Goal: Task Accomplishment & Management: Use online tool/utility

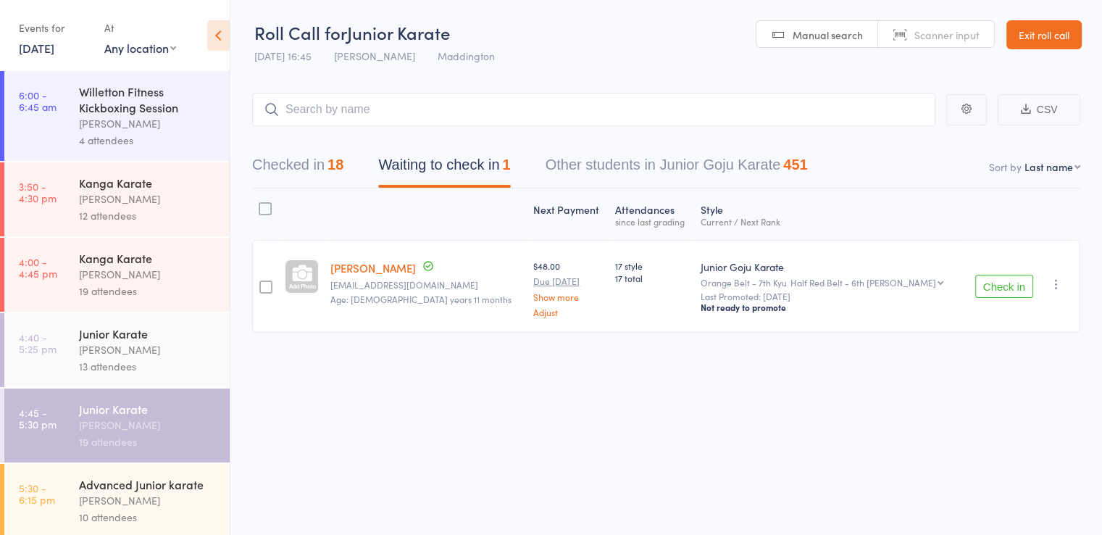
click at [345, 111] on input "search" at bounding box center [593, 109] width 683 height 33
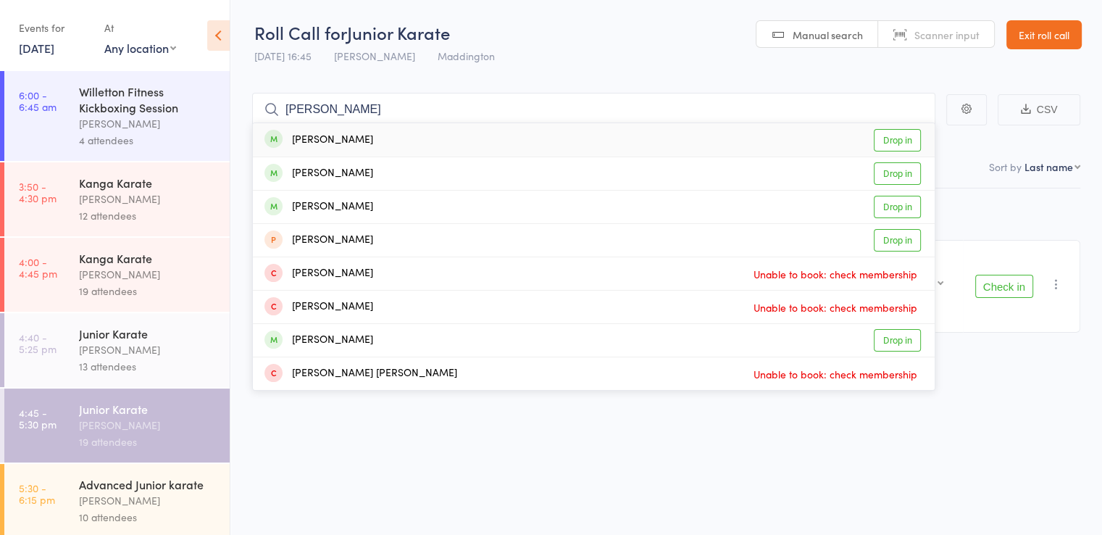
type input "[PERSON_NAME]"
click at [357, 138] on div "[PERSON_NAME] Drop in" at bounding box center [594, 139] width 682 height 33
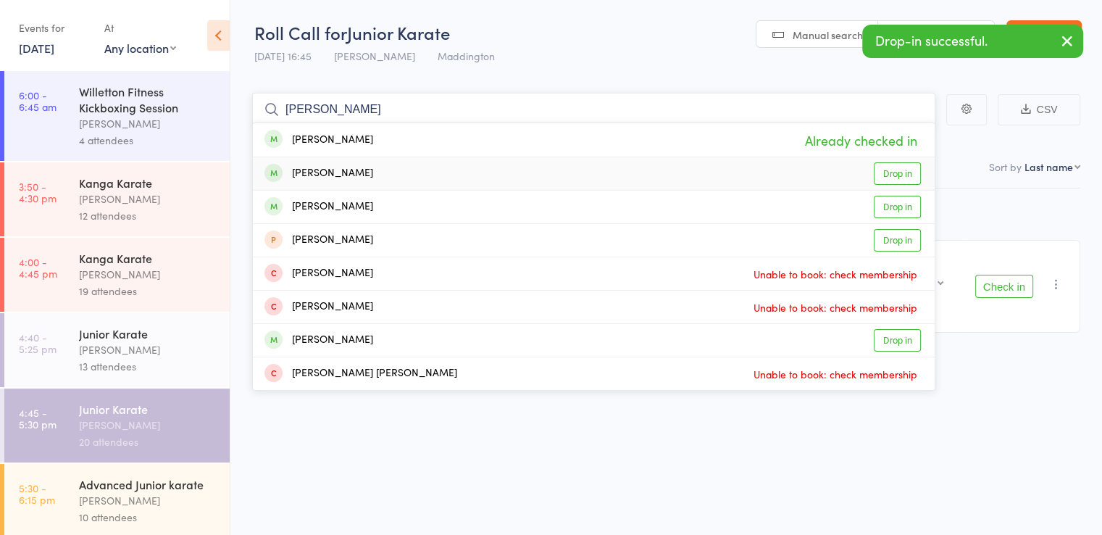
type input "[PERSON_NAME]"
click at [368, 172] on div "[PERSON_NAME] Drop in" at bounding box center [594, 173] width 682 height 33
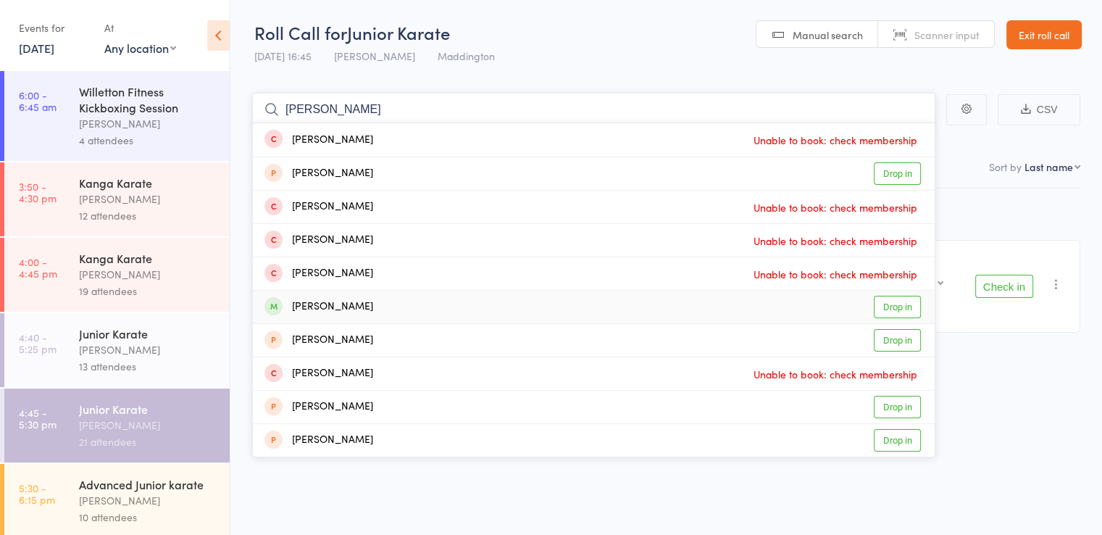
type input "[PERSON_NAME]"
click at [360, 298] on div "[PERSON_NAME] Drop in" at bounding box center [594, 306] width 682 height 33
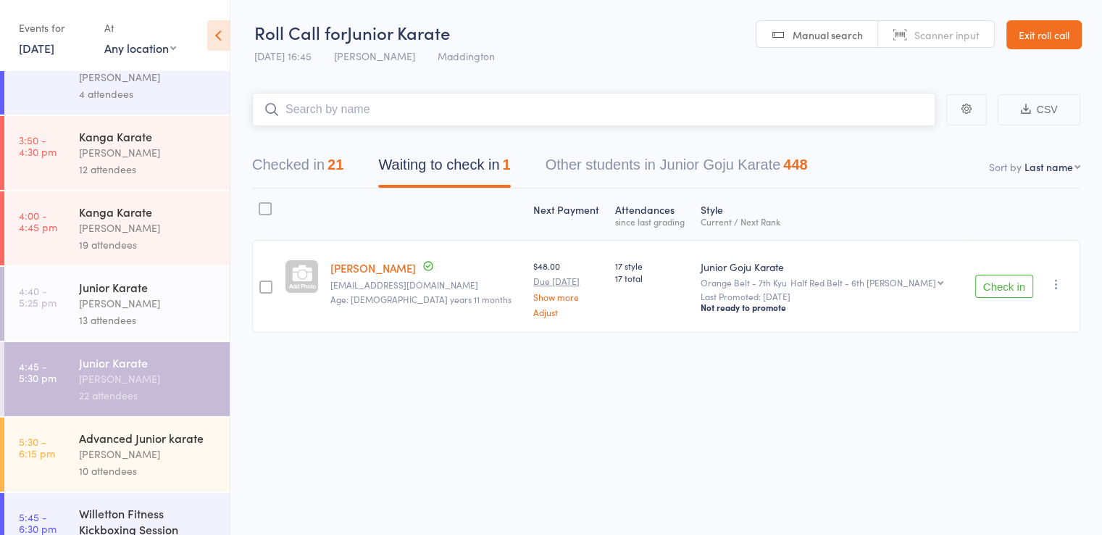
scroll to position [145, 0]
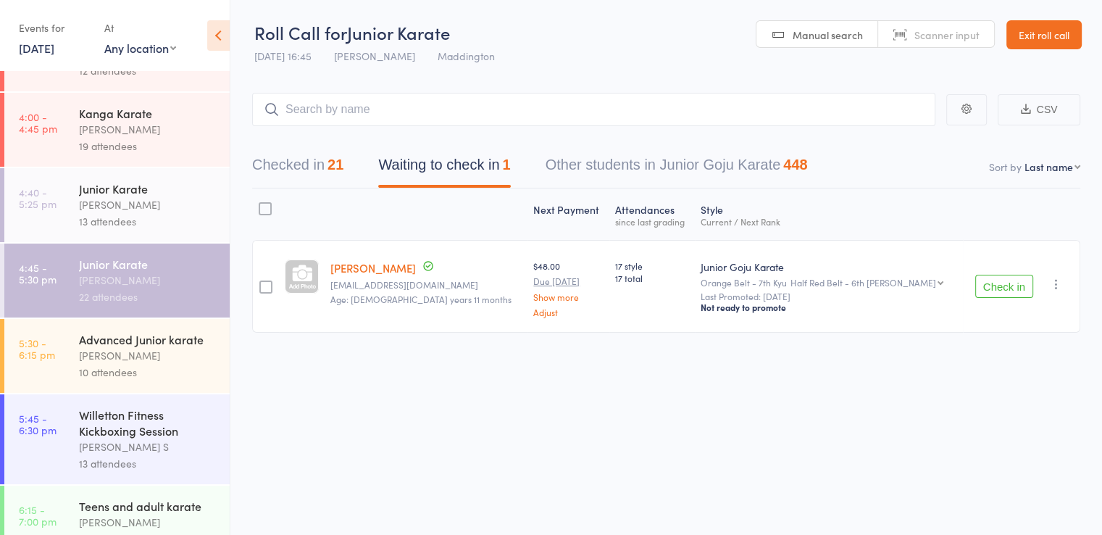
click at [96, 359] on div "[PERSON_NAME]" at bounding box center [148, 355] width 138 height 17
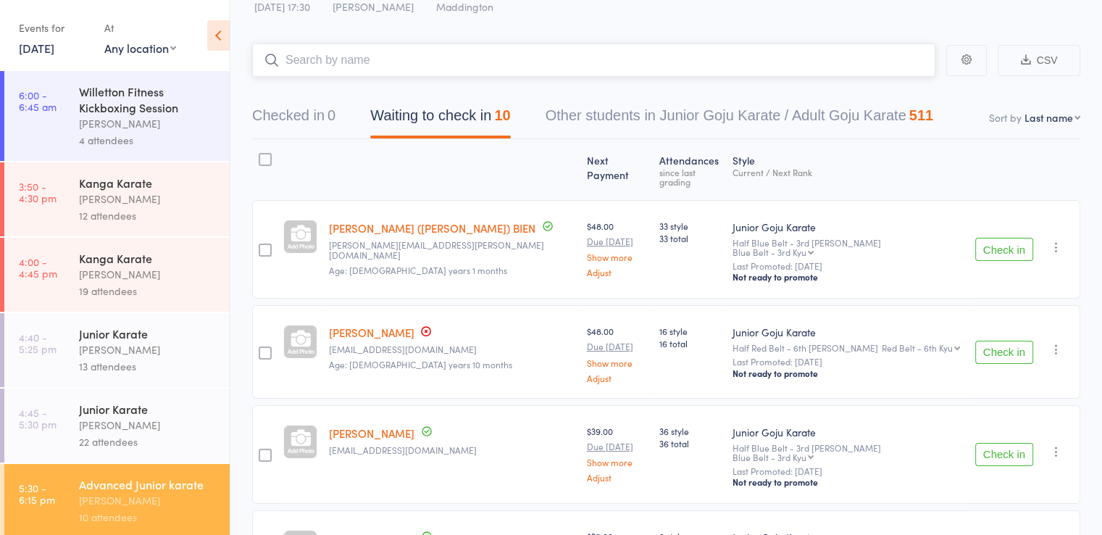
scroll to position [72, 0]
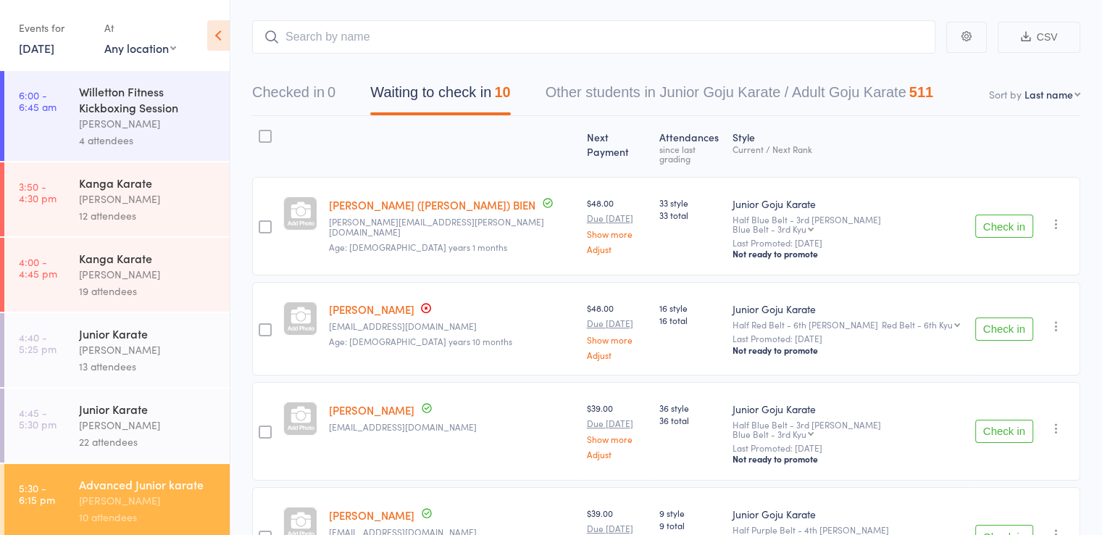
click at [995, 214] on button "Check in" at bounding box center [1004, 225] width 58 height 23
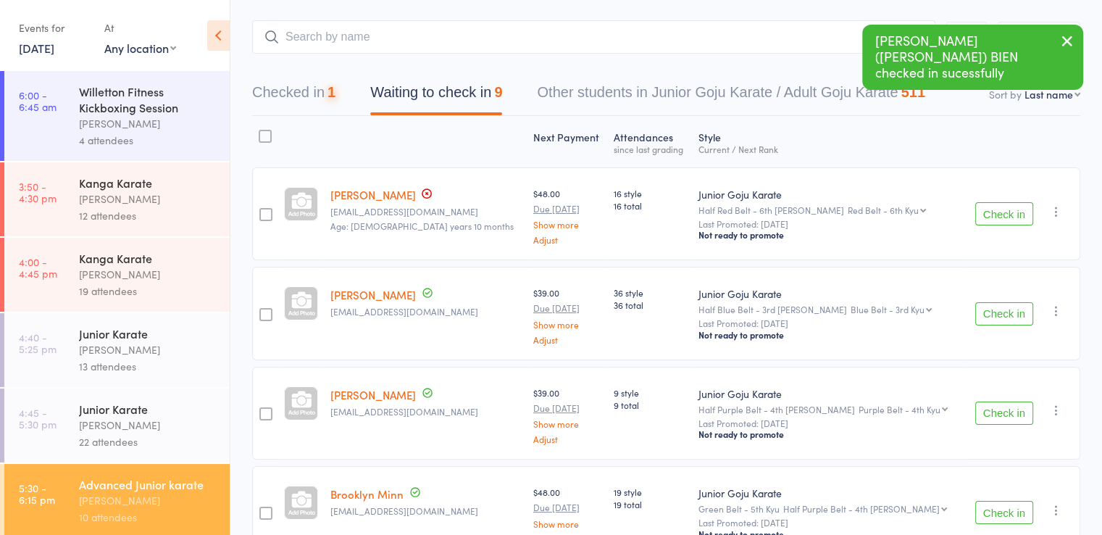
click at [994, 206] on button "Check in" at bounding box center [1004, 213] width 58 height 23
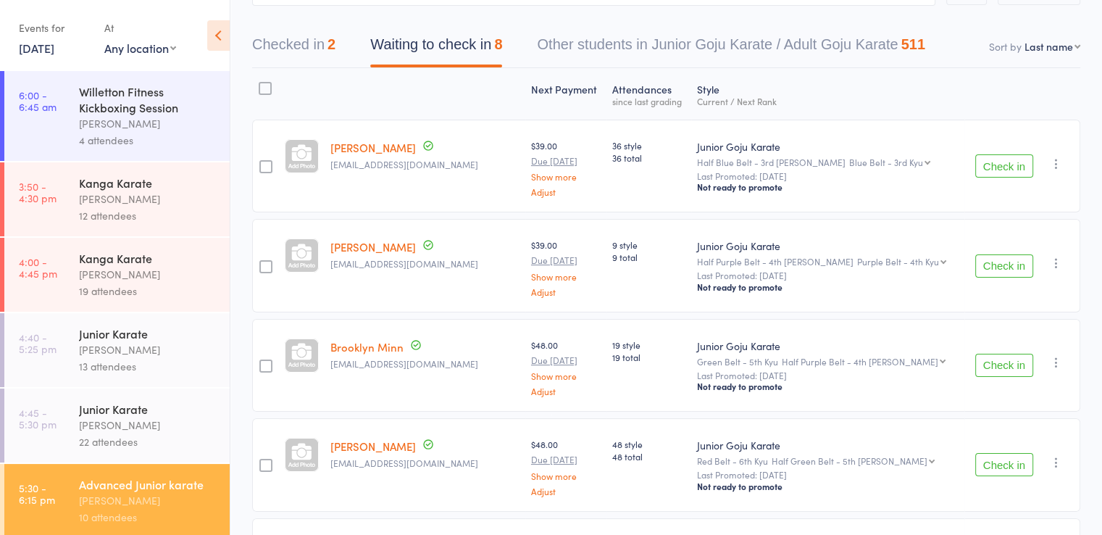
scroll to position [145, 0]
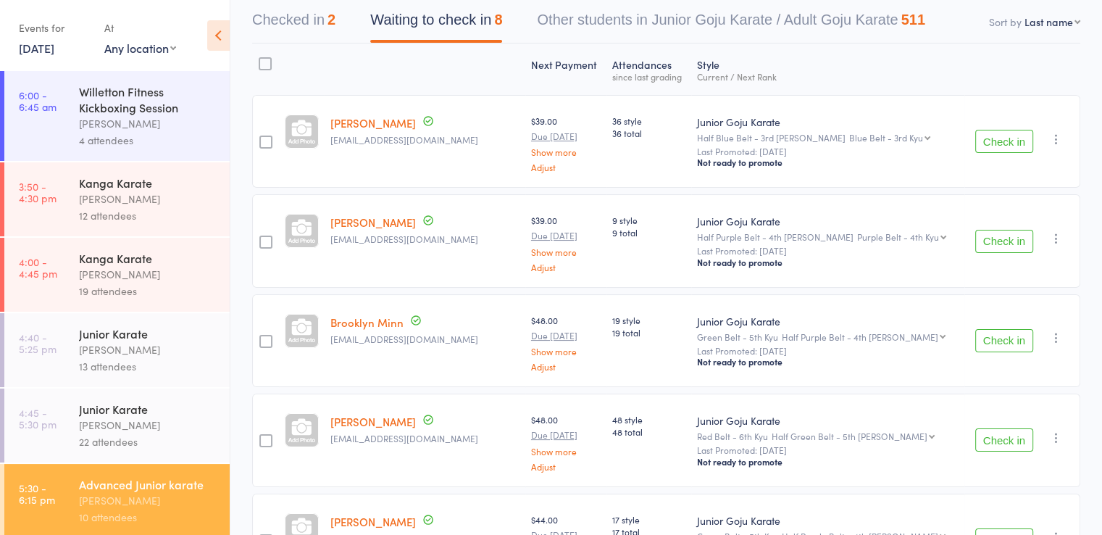
click at [1000, 338] on button "Check in" at bounding box center [1004, 340] width 58 height 23
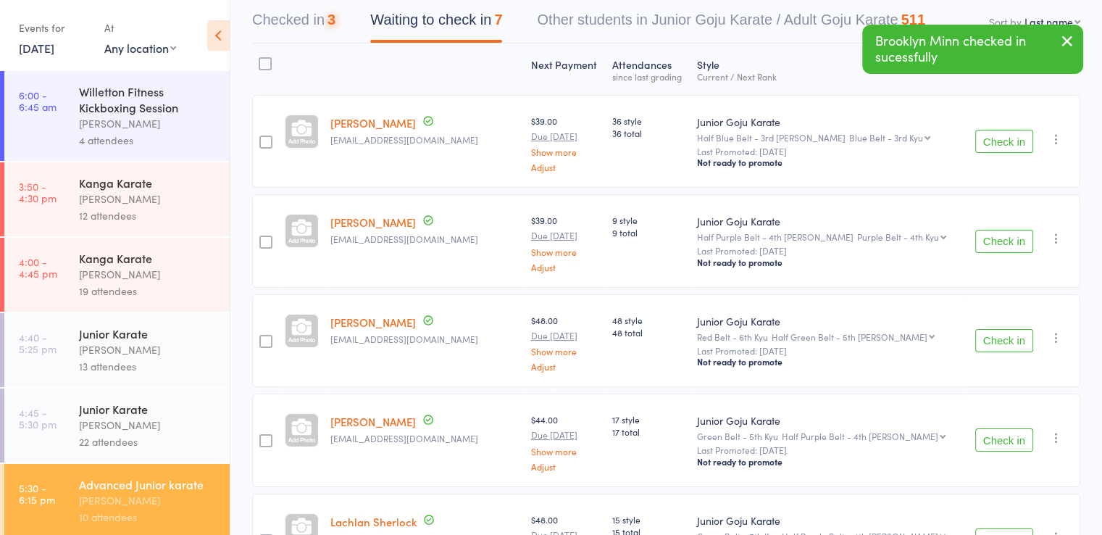
click at [1000, 338] on button "Check in" at bounding box center [1004, 340] width 58 height 23
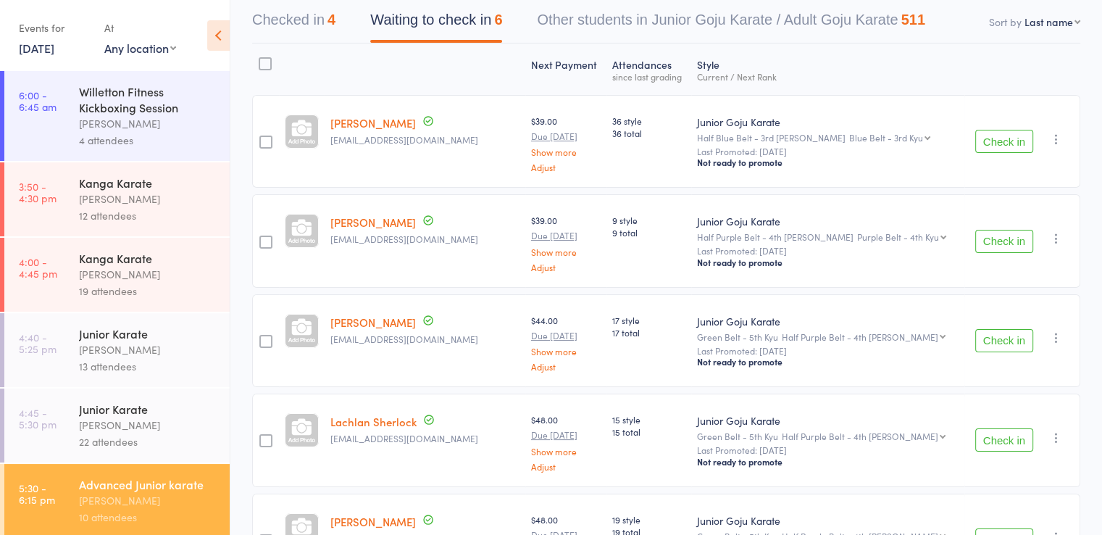
scroll to position [217, 0]
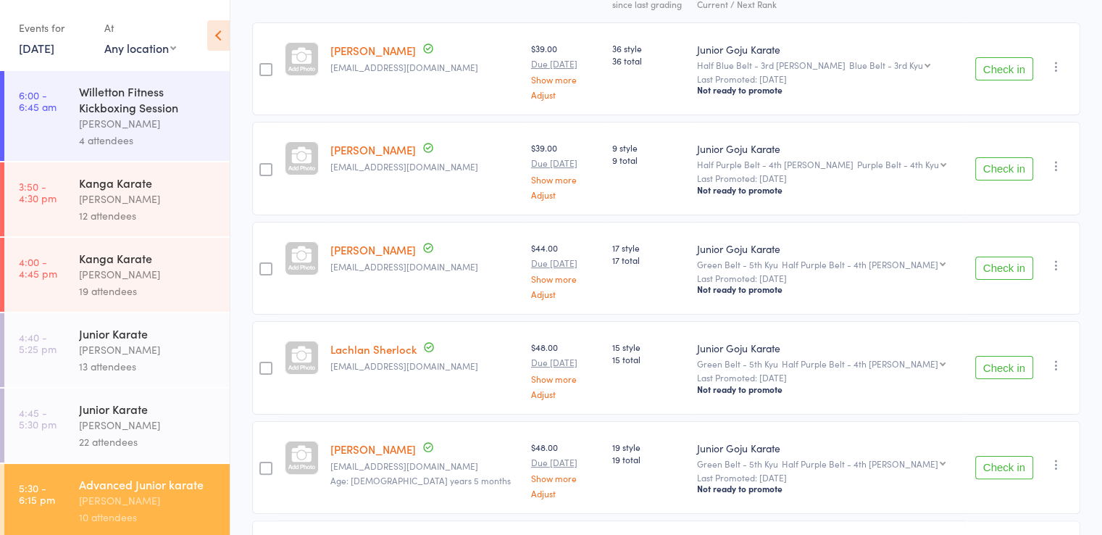
click at [993, 362] on button "Check in" at bounding box center [1004, 367] width 58 height 23
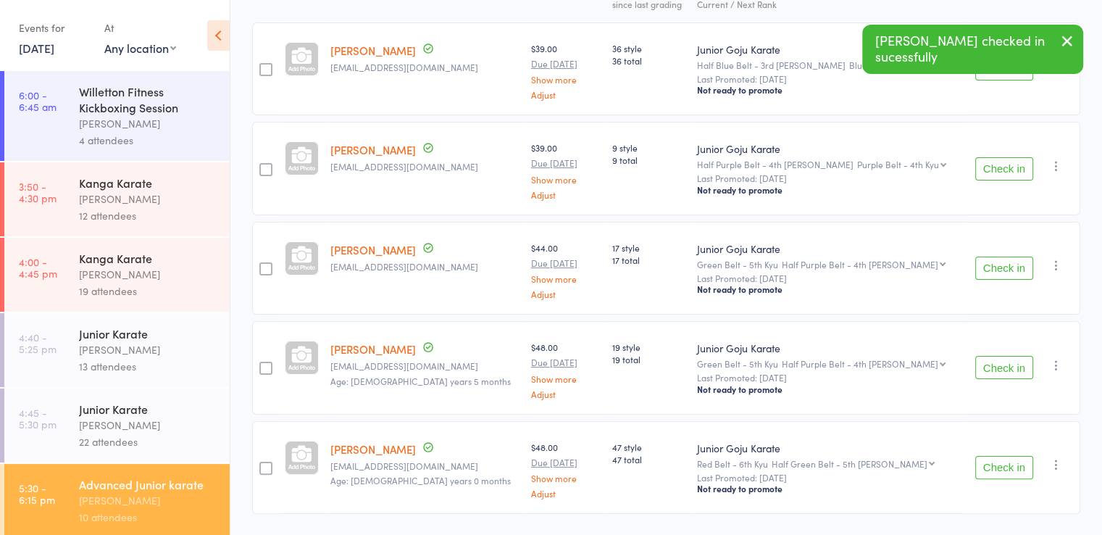
click at [995, 363] on button "Check in" at bounding box center [1004, 367] width 58 height 23
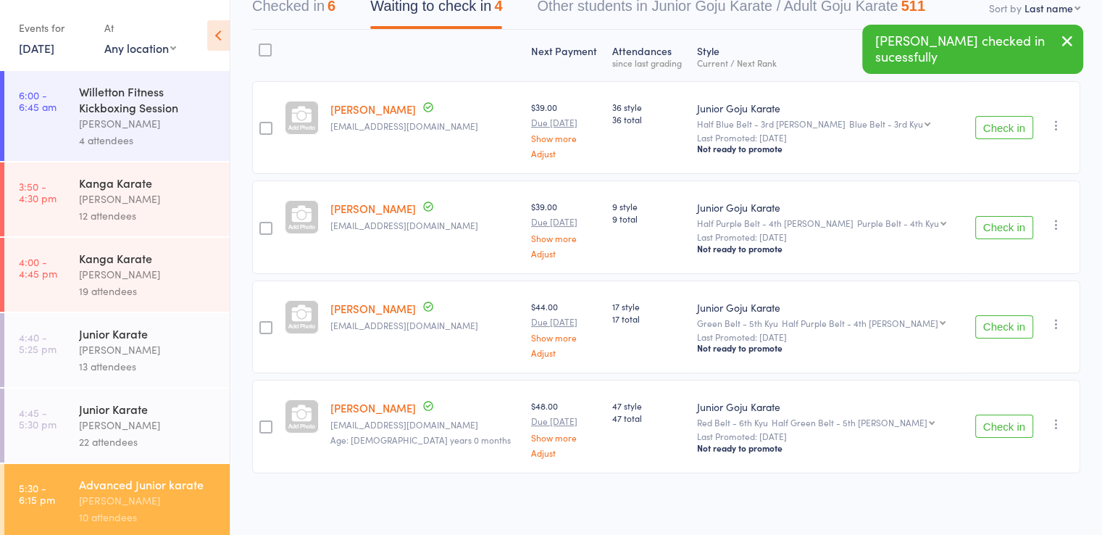
click at [1013, 424] on button "Check in" at bounding box center [1004, 425] width 58 height 23
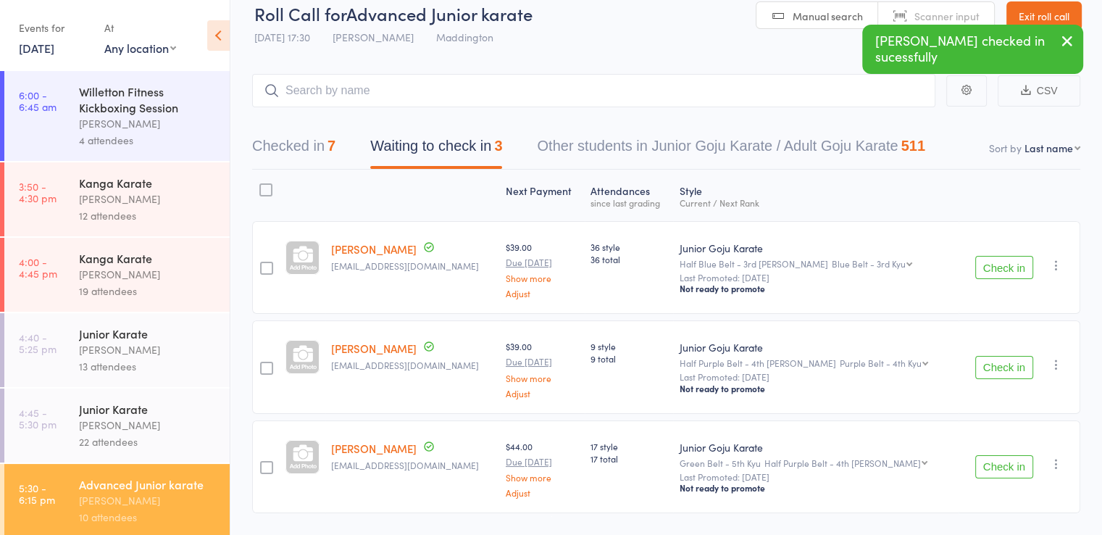
scroll to position [0, 0]
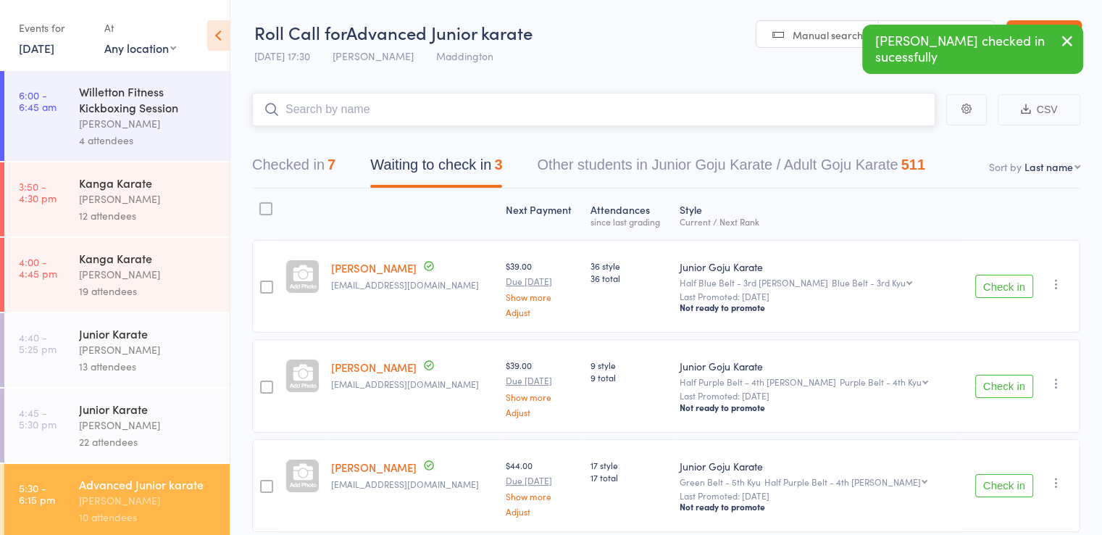
click at [384, 109] on input "search" at bounding box center [593, 109] width 683 height 33
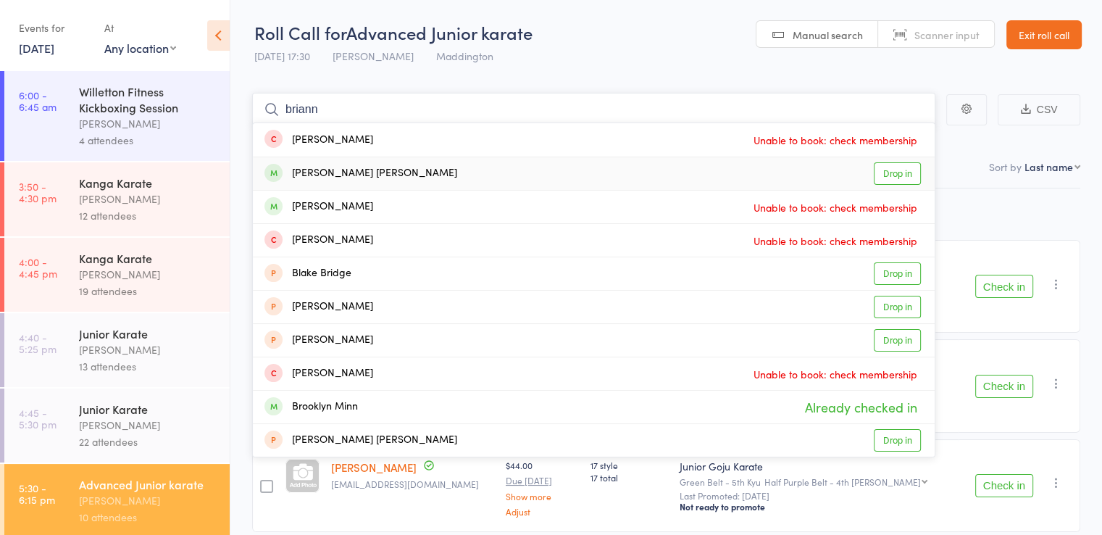
type input "briann"
click at [391, 172] on div "[PERSON_NAME] [PERSON_NAME]" at bounding box center [360, 173] width 193 height 17
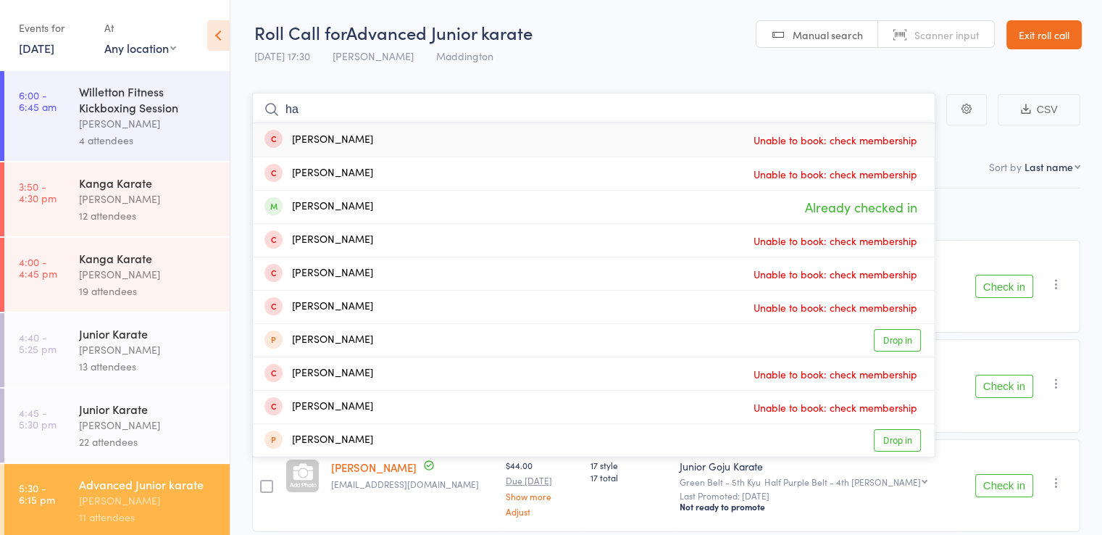
type input "h"
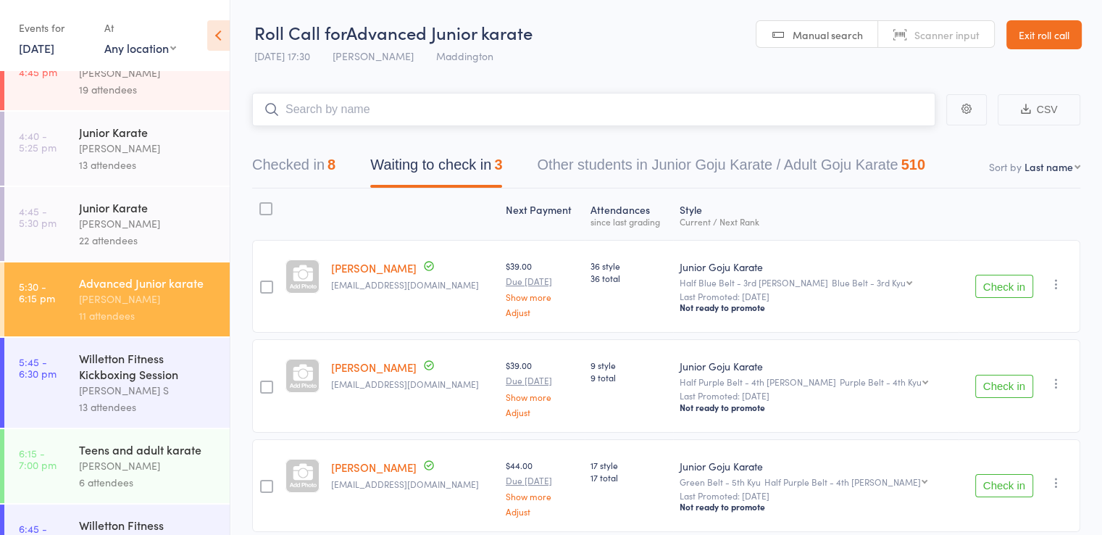
scroll to position [217, 0]
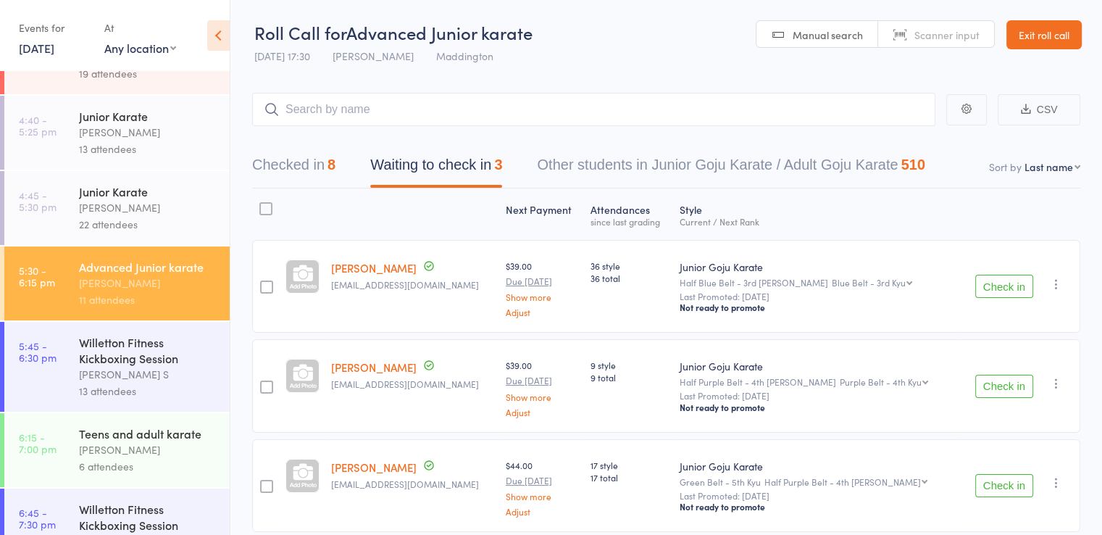
click at [107, 441] on div "Teens and adult karate" at bounding box center [148, 433] width 138 height 16
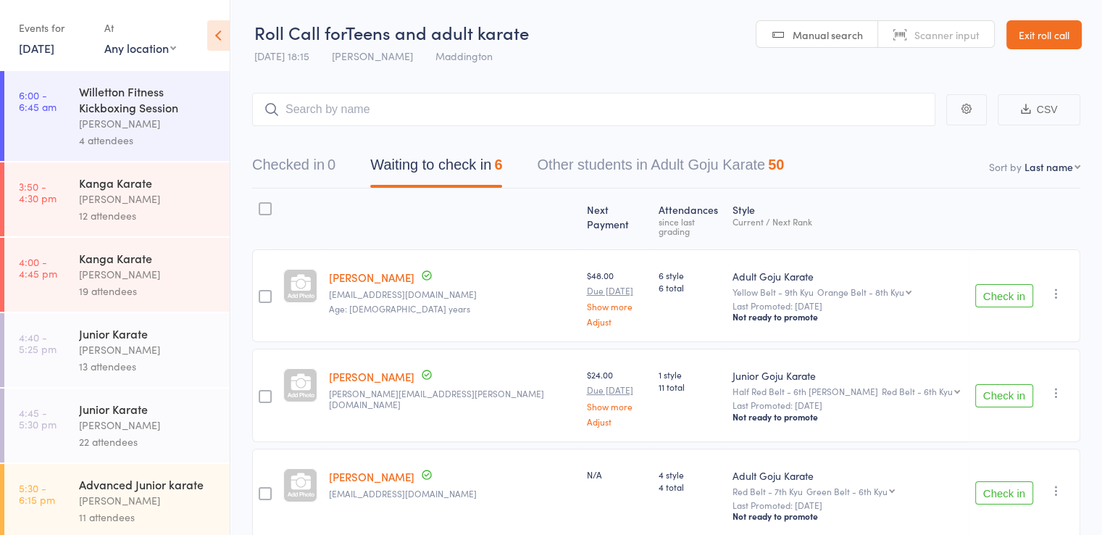
click at [996, 284] on button "Check in" at bounding box center [1004, 295] width 58 height 23
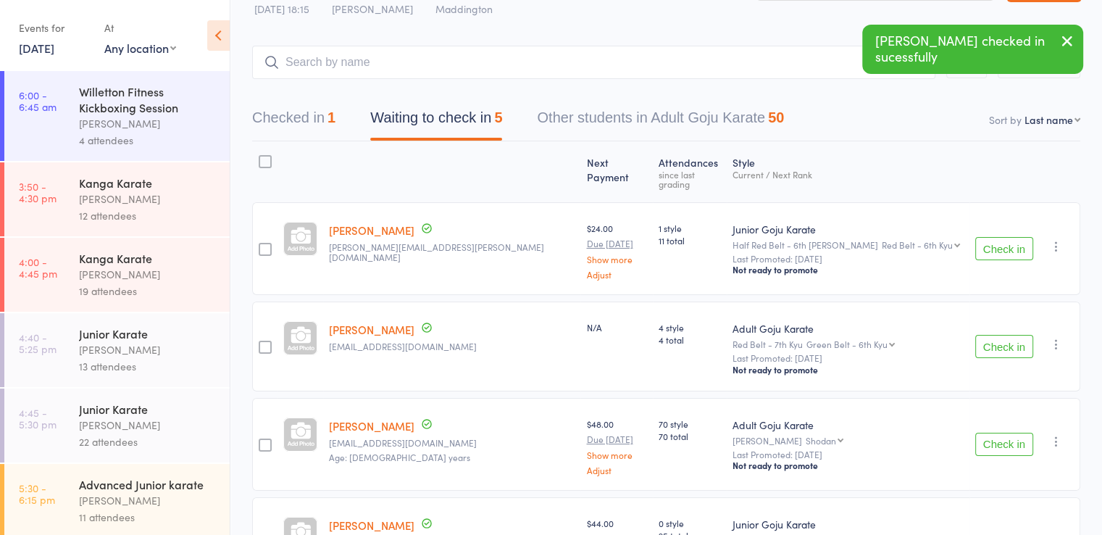
scroll to position [72, 0]
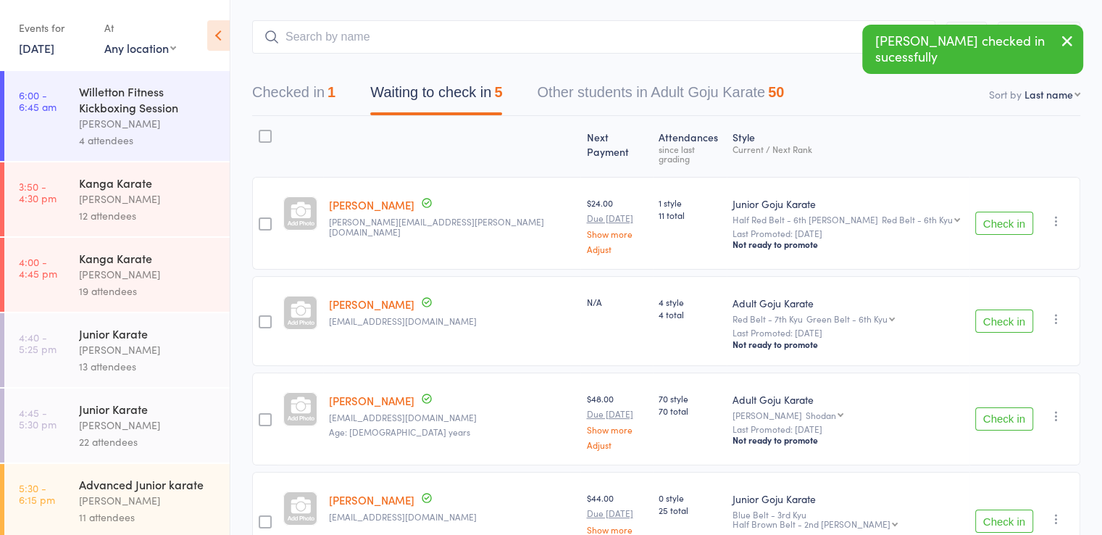
click at [1005, 312] on button "Check in" at bounding box center [1004, 320] width 58 height 23
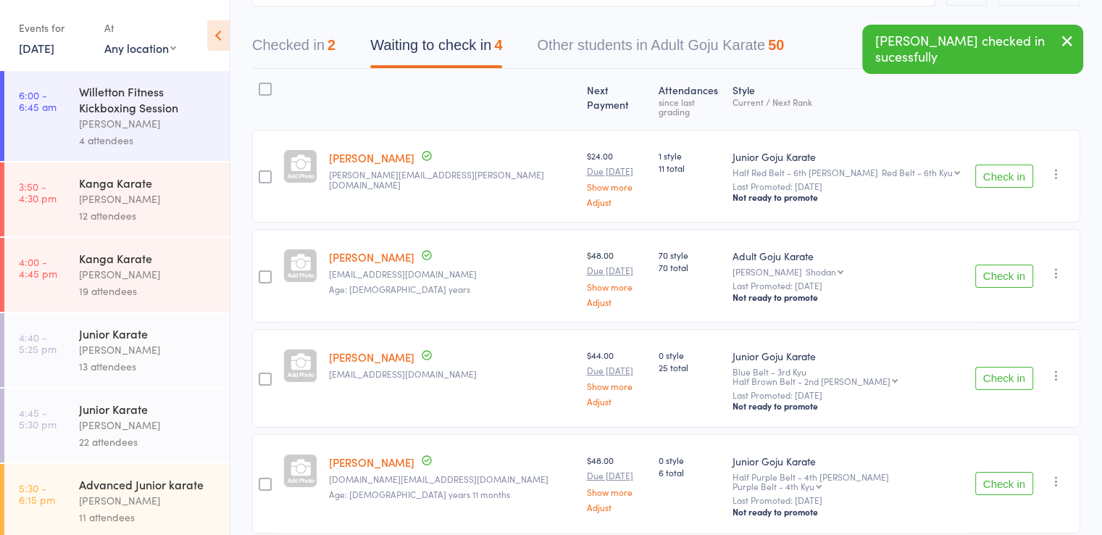
scroll to position [145, 0]
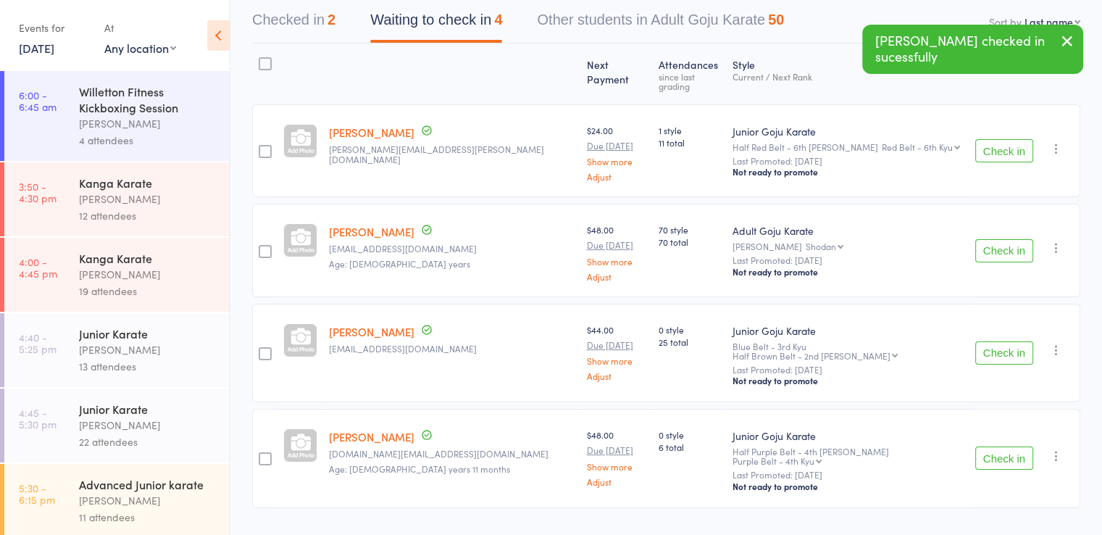
click at [999, 341] on button "Check in" at bounding box center [1004, 352] width 58 height 23
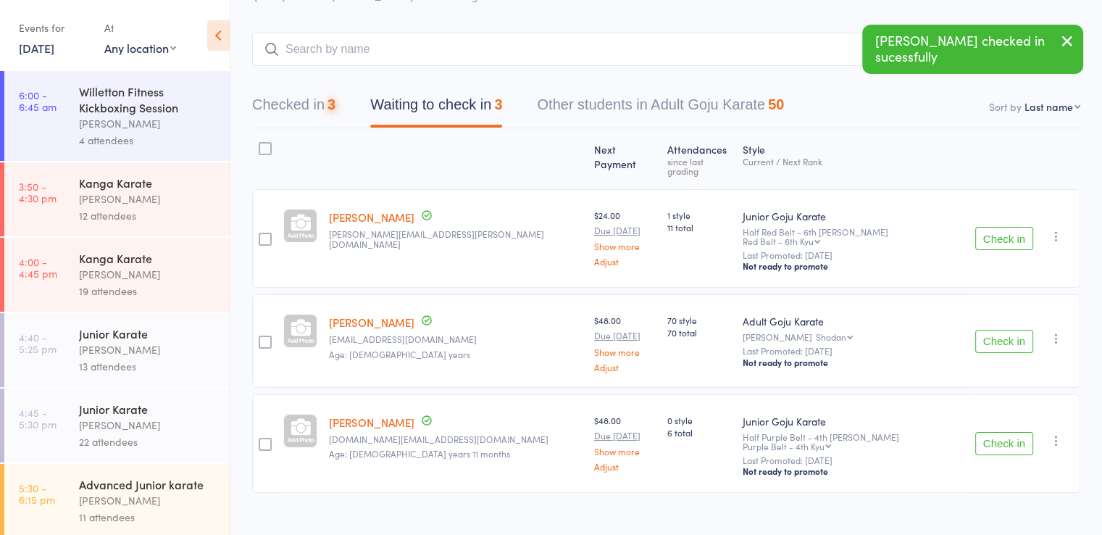
click at [999, 433] on button "Check in" at bounding box center [1004, 443] width 58 height 23
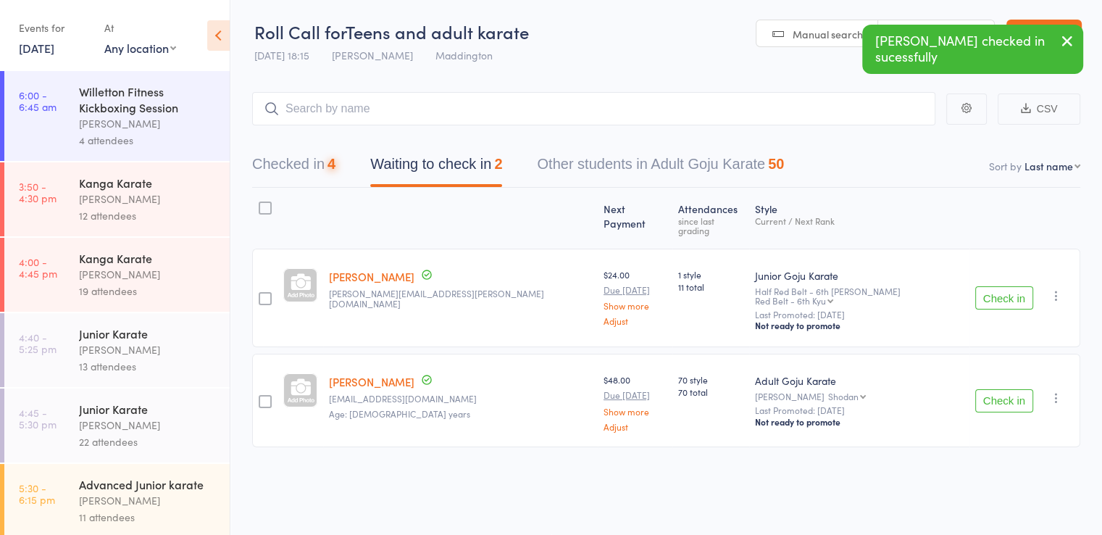
scroll to position [0, 0]
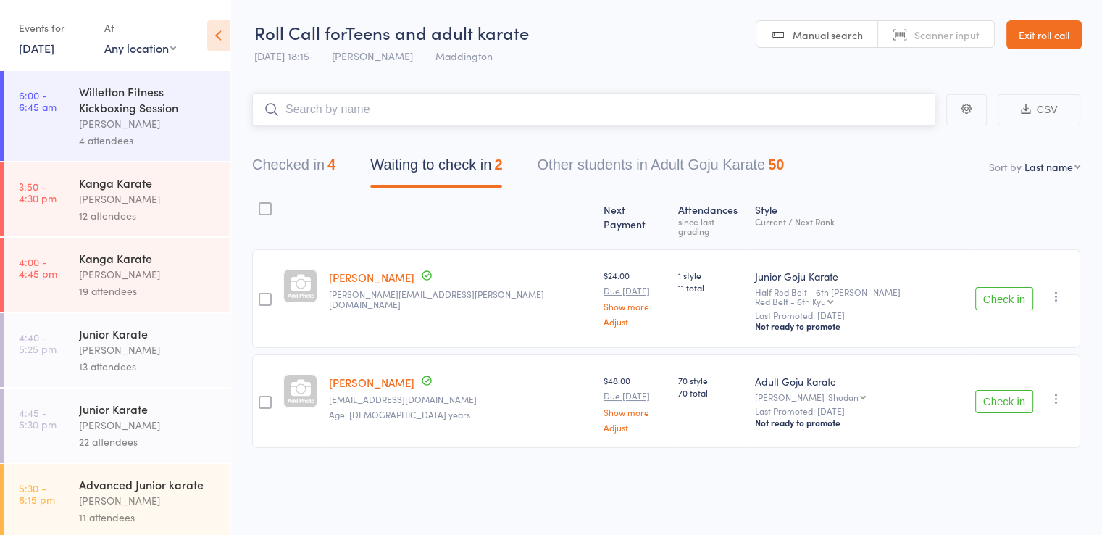
click at [380, 111] on input "search" at bounding box center [593, 109] width 683 height 33
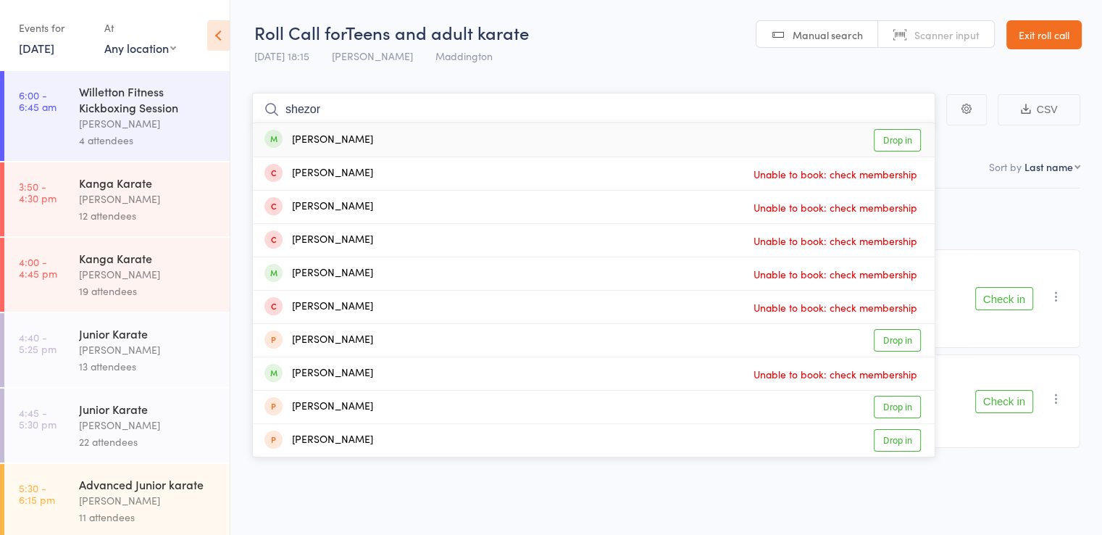
type input "shezor"
click at [377, 136] on div "[PERSON_NAME] Drop in" at bounding box center [594, 139] width 682 height 33
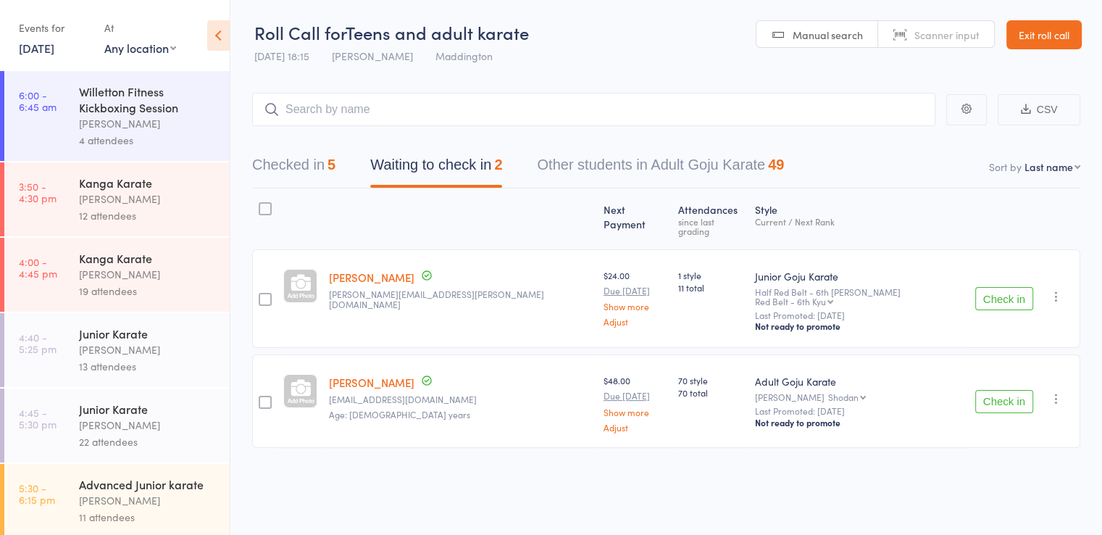
click at [1060, 42] on link "Exit roll call" at bounding box center [1043, 34] width 75 height 29
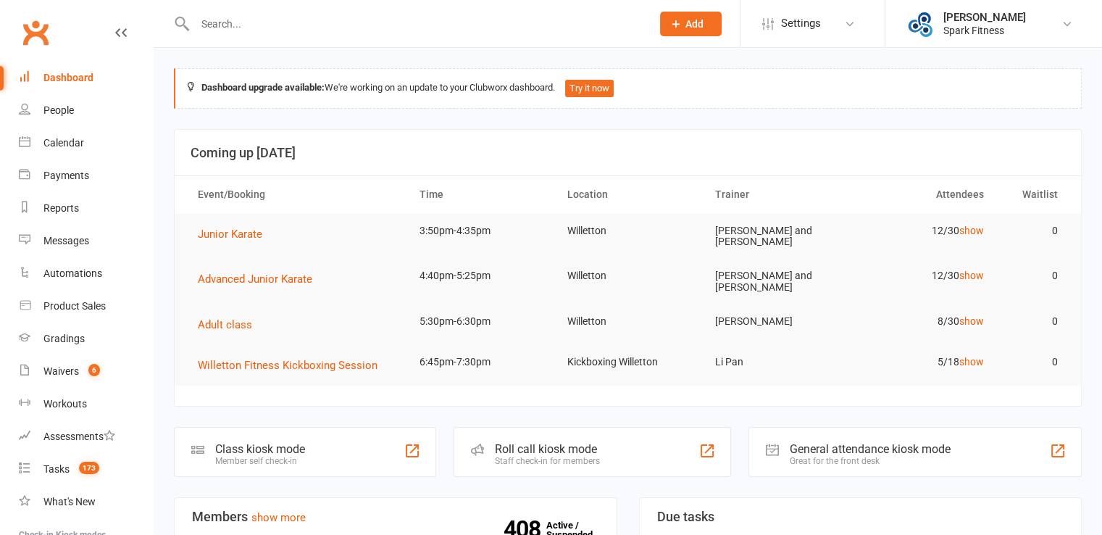
click at [72, 77] on div "Dashboard" at bounding box center [68, 78] width 50 height 12
click at [61, 335] on div "Gradings" at bounding box center [63, 339] width 41 height 12
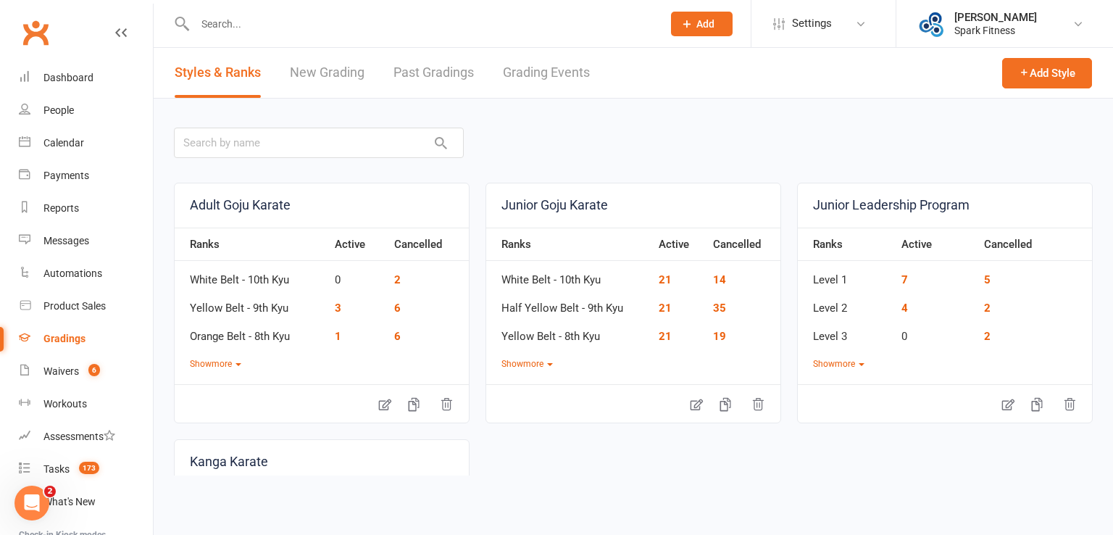
click at [549, 77] on link "Grading Events" at bounding box center [546, 73] width 87 height 50
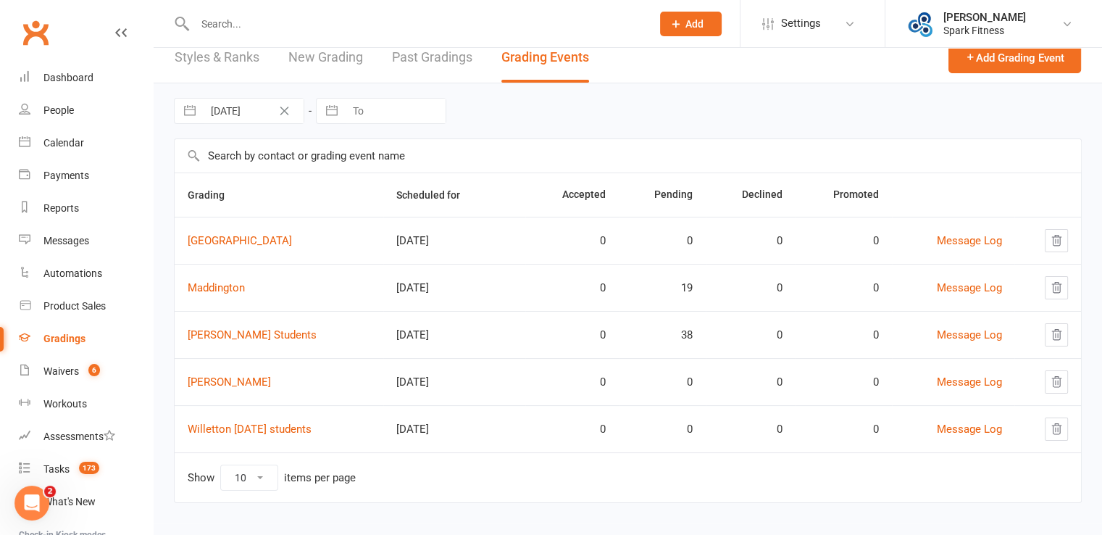
scroll to position [23, 0]
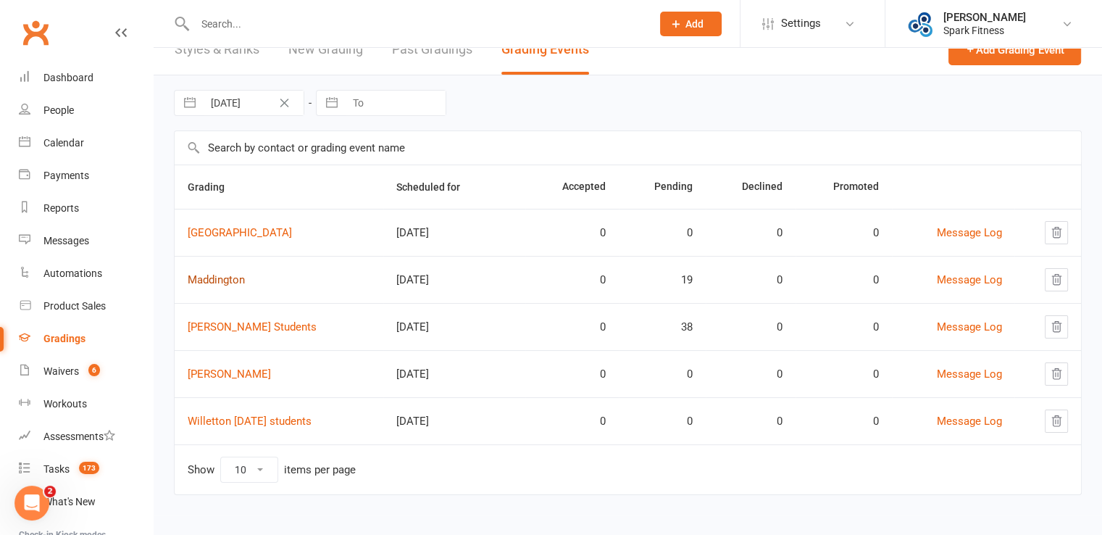
click at [230, 275] on link "Maddington" at bounding box center [216, 279] width 57 height 13
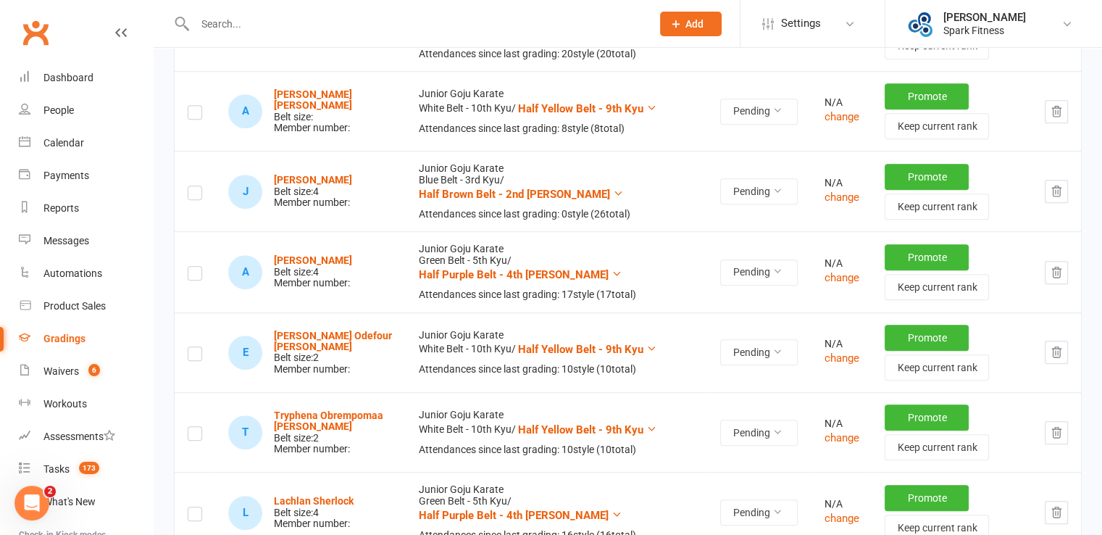
scroll to position [942, 0]
